Goal: Task Accomplishment & Management: Manage account settings

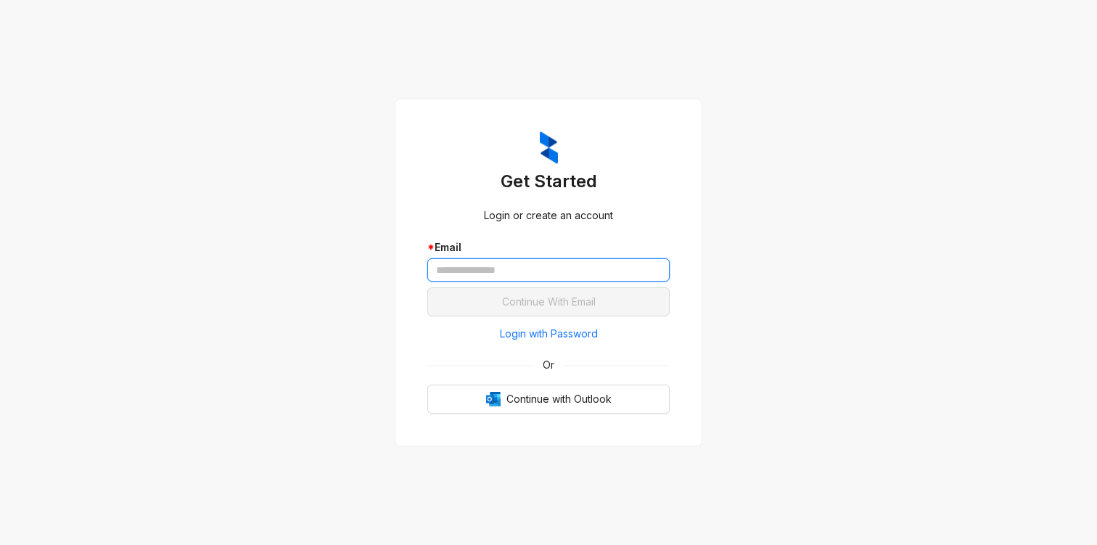
click at [573, 268] on input "text" at bounding box center [548, 269] width 242 height 23
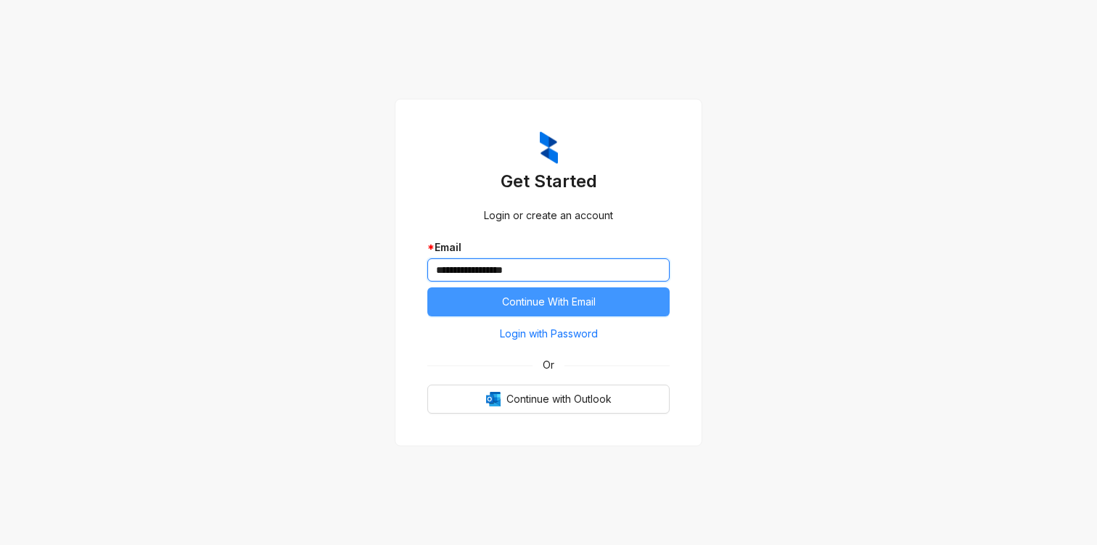
type input "**********"
click at [633, 306] on button "Continue With Email" at bounding box center [548, 301] width 242 height 29
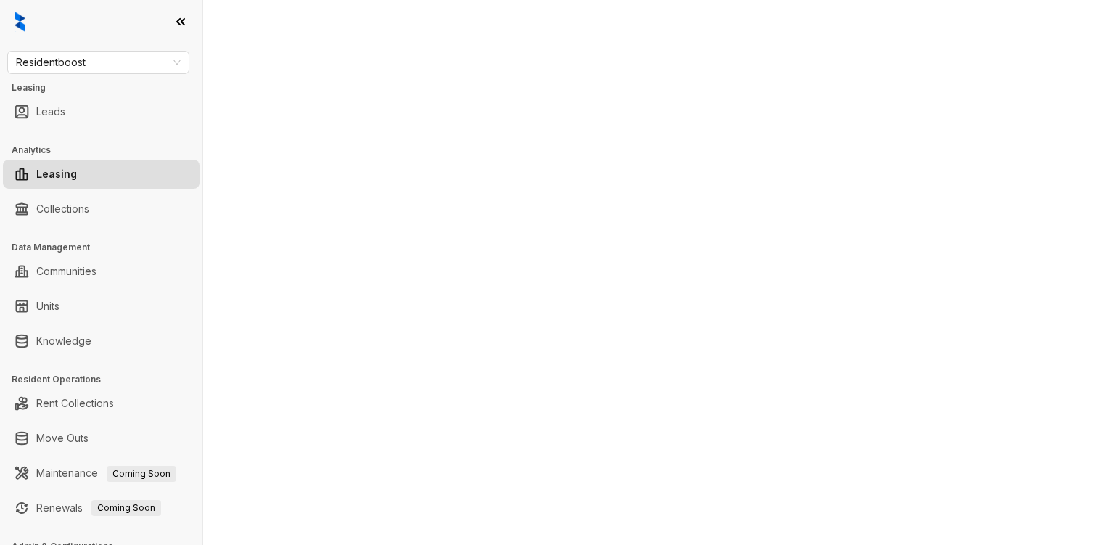
select select "******"
